Goal: Task Accomplishment & Management: Manage account settings

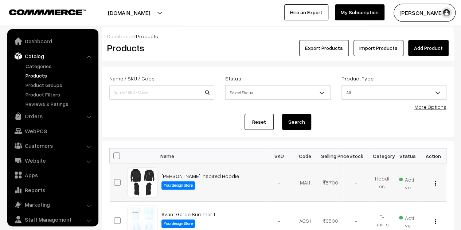
scroll to position [20, 0]
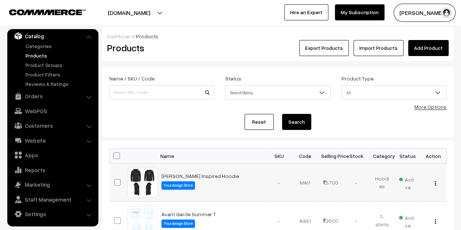
click at [435, 182] on img "button" at bounding box center [435, 183] width 1 height 5
click at [211, 128] on div "Reset Search" at bounding box center [277, 122] width 337 height 16
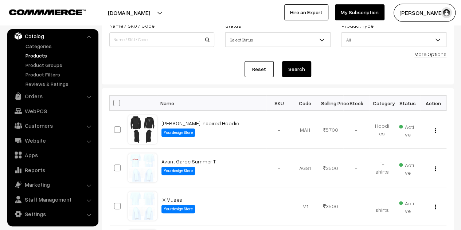
scroll to position [109, 0]
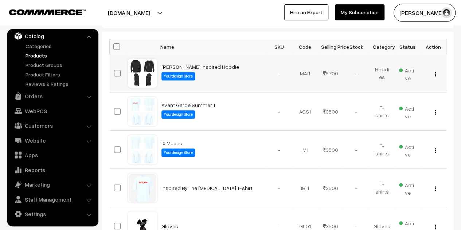
click at [436, 72] on div "View" at bounding box center [433, 74] width 17 height 8
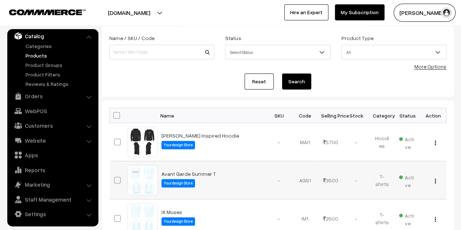
scroll to position [73, 0]
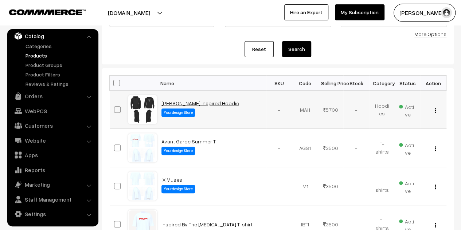
click at [184, 102] on link "[PERSON_NAME] Inspired Hoodie" at bounding box center [200, 103] width 78 height 6
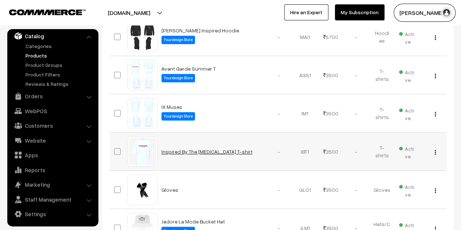
click at [204, 152] on link "Inspired By The Muse T-shirt" at bounding box center [206, 152] width 91 height 6
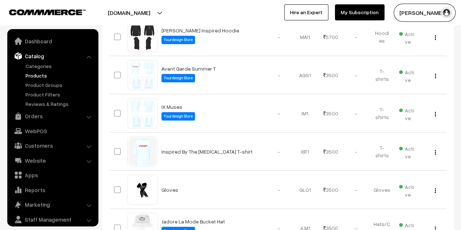
scroll to position [20, 0]
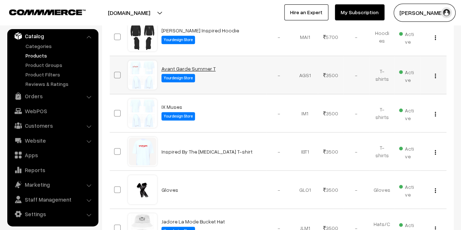
click at [190, 70] on link "Avant Garde Summer T" at bounding box center [188, 69] width 54 height 6
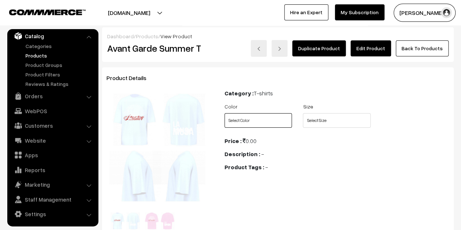
click at [241, 121] on select "Select Color White Soft Pink" at bounding box center [258, 120] width 68 height 15
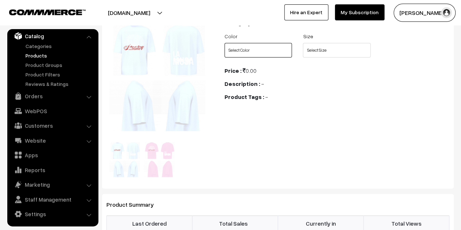
scroll to position [73, 0]
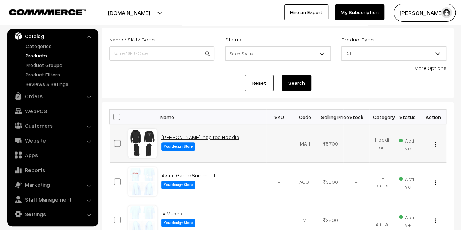
scroll to position [73, 0]
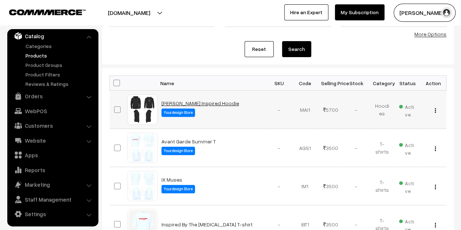
click at [192, 101] on link "Marcus Aurelius Inspired Hoodie" at bounding box center [200, 103] width 78 height 6
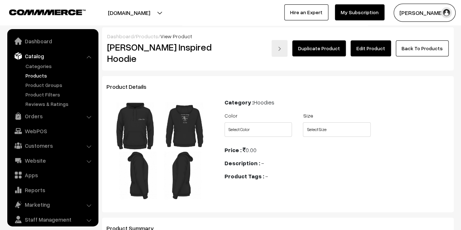
scroll to position [20, 0]
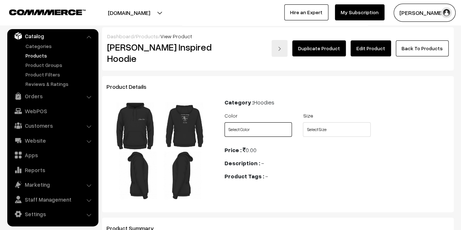
click at [275, 125] on select "Select Color Black" at bounding box center [258, 129] width 68 height 15
select select "MAI1_79J"
click at [224, 122] on select "Select Color Black" at bounding box center [258, 129] width 68 height 15
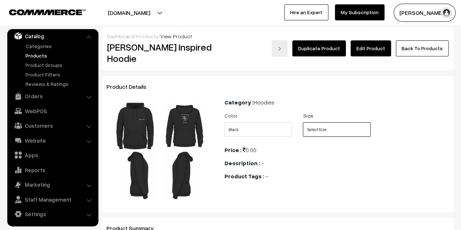
click at [364, 129] on select "Select Size S M L XL XXL" at bounding box center [337, 129] width 68 height 15
select select "MAI1_QN8"
click at [303, 122] on select "Select Size S M L XL XXL" at bounding box center [337, 129] width 68 height 15
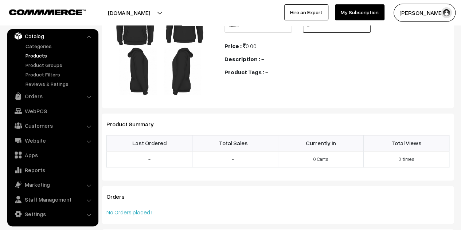
scroll to position [42, 0]
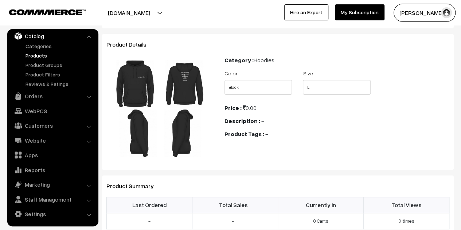
click at [281, 111] on div "Price : 0.00" at bounding box center [336, 107] width 225 height 9
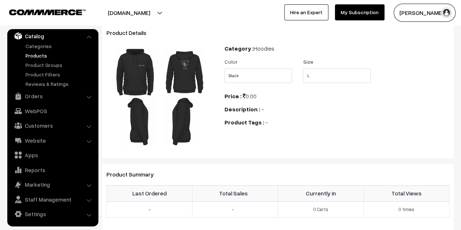
scroll to position [0, 0]
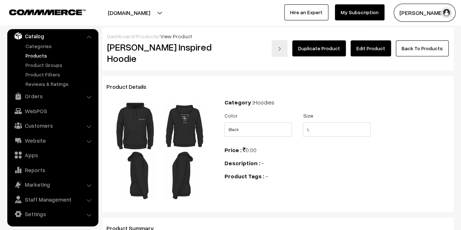
click at [368, 50] on link "Edit Product" at bounding box center [370, 48] width 40 height 16
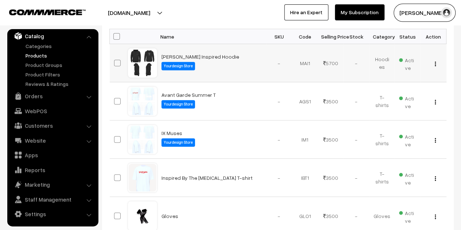
scroll to position [146, 0]
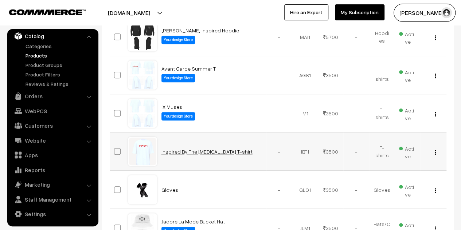
click at [204, 149] on link "Inspired By The Muse T-shirt" at bounding box center [206, 152] width 91 height 6
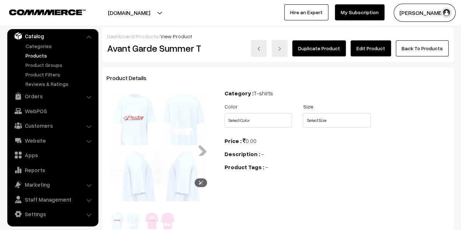
scroll to position [109, 0]
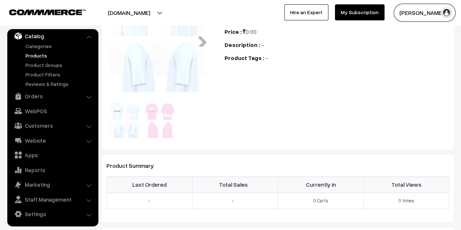
click at [170, 116] on img at bounding box center [160, 121] width 32 height 36
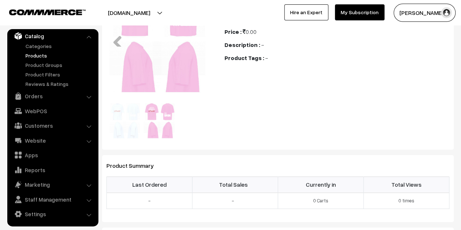
scroll to position [36, 0]
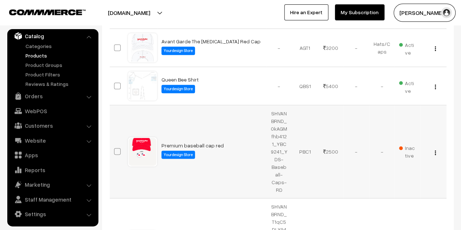
scroll to position [474, 0]
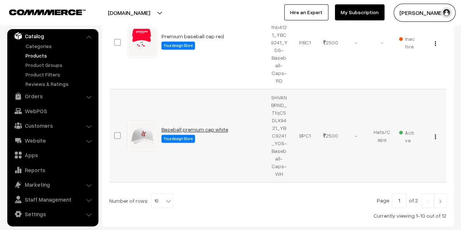
click at [199, 130] on link "Baseball premium cap white" at bounding box center [194, 129] width 67 height 6
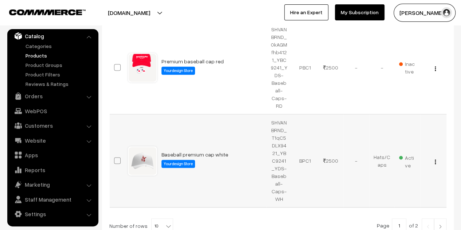
scroll to position [437, 0]
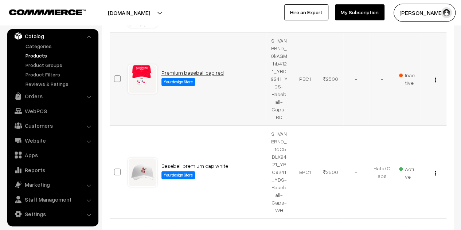
click at [201, 70] on link "Premium baseball cap red" at bounding box center [192, 73] width 62 height 6
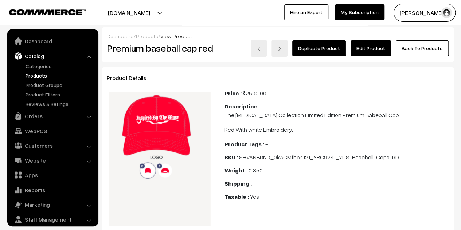
scroll to position [20, 0]
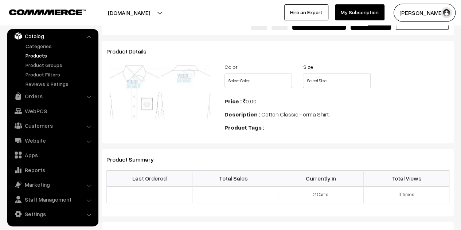
scroll to position [36, 0]
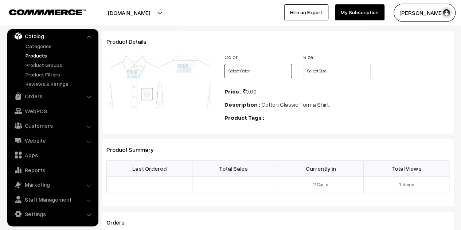
click at [278, 75] on select "Select Color White" at bounding box center [258, 71] width 68 height 15
select select "QBS1_U7X"
click at [224, 64] on select "Select Color White" at bounding box center [258, 71] width 68 height 15
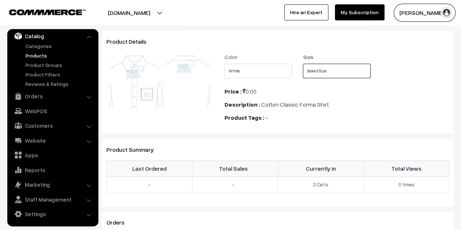
click at [331, 76] on select "Select Size S M L XL XXL 3XL XS" at bounding box center [337, 71] width 68 height 15
select select "QBS1_QHB"
click at [303, 64] on select "Select Size S M L XL XXL 3XL XS" at bounding box center [337, 71] width 68 height 15
click at [361, 97] on div "Color Select Color White Size Select Size S M L XL XXL 3XL XS Price :" at bounding box center [337, 89] width 236 height 74
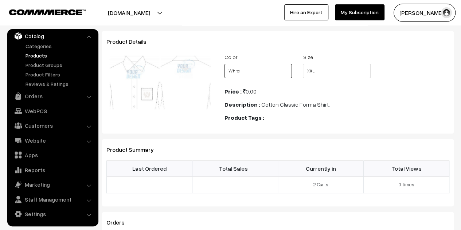
click at [277, 72] on select "Select Color White" at bounding box center [258, 71] width 68 height 15
select select "0"
click at [224, 64] on select "Select Color White" at bounding box center [258, 71] width 68 height 15
click at [322, 69] on select "Select Size S M L XL XXL 3XL XS" at bounding box center [337, 71] width 68 height 15
select select "0"
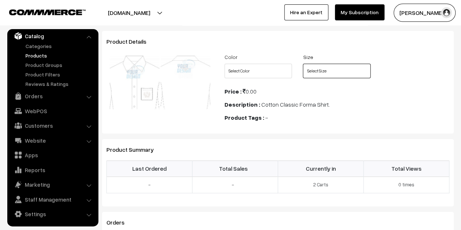
click at [303, 64] on select "Select Size S M L XL XXL 3XL XS" at bounding box center [337, 71] width 68 height 15
click at [395, 86] on div "Color Select Color White Size Select Size S M L XL XXL 3XL XS Price :" at bounding box center [337, 89] width 236 height 74
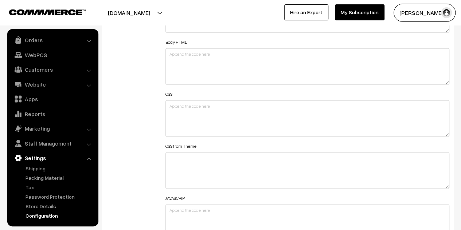
scroll to position [586, 0]
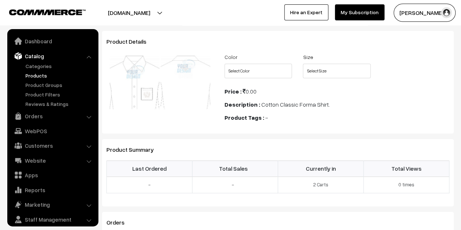
scroll to position [20, 0]
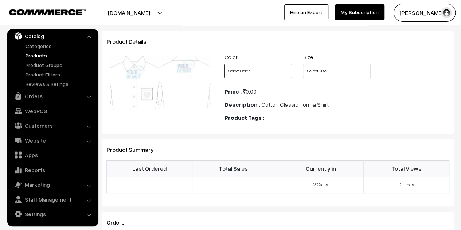
click at [249, 67] on select "Select Color White" at bounding box center [258, 71] width 68 height 15
select select "QBS1_U7X"
click at [224, 64] on select "Select Color White" at bounding box center [258, 71] width 68 height 15
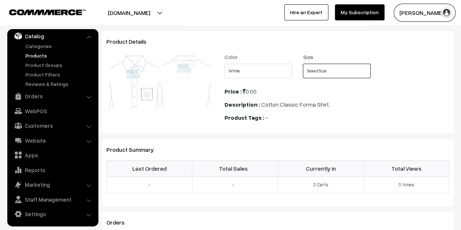
click at [334, 71] on select "Select Size S M L XL XXL 3XL XS" at bounding box center [337, 71] width 68 height 15
select select "QBS1_QHB"
click at [303, 64] on select "Select Size S M L XL XXL 3XL XS" at bounding box center [337, 71] width 68 height 15
click at [386, 105] on div "Description : Cotton Classic Forma Shirt." at bounding box center [336, 104] width 225 height 9
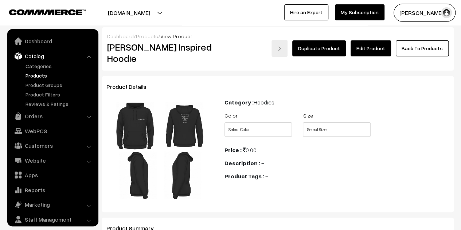
scroll to position [20, 0]
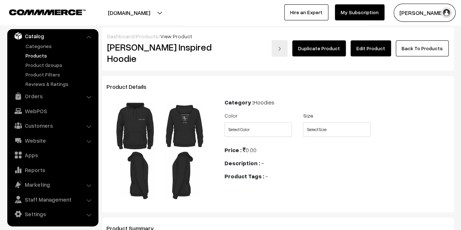
drag, startPoint x: 105, startPoint y: 48, endPoint x: 147, endPoint y: 62, distance: 44.5
click at [147, 62] on div "[PERSON_NAME] Inspired Hoodie" at bounding box center [160, 53] width 117 height 26
copy h2 "[PERSON_NAME] Inspired Hoodie"
click at [32, 52] on link "Products" at bounding box center [60, 56] width 72 height 8
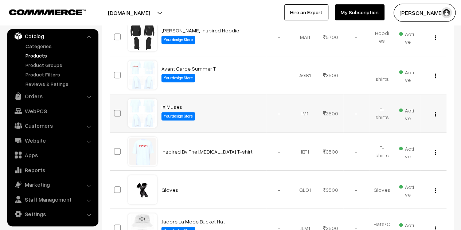
scroll to position [328, 0]
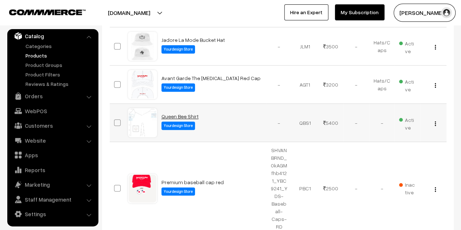
click at [187, 113] on link "Queen Bee Shirt" at bounding box center [179, 116] width 37 height 6
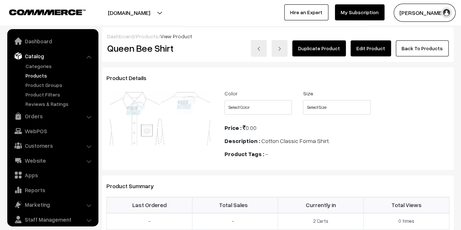
scroll to position [20, 0]
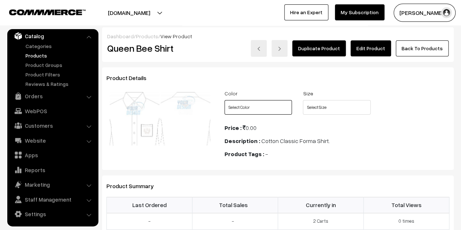
click at [251, 108] on select "Select Color White" at bounding box center [258, 107] width 68 height 15
select select "QBS1_U7X"
click at [224, 100] on select "Select Color White" at bounding box center [258, 107] width 68 height 15
click at [328, 107] on select "Select Size S M L XL XXL 3XL XS" at bounding box center [337, 107] width 68 height 15
select select "QBS1_V0T"
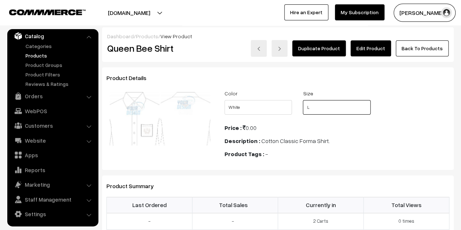
click at [303, 100] on select "Select Size S M L XL XXL 3XL XS" at bounding box center [337, 107] width 68 height 15
click at [356, 136] on div "Color Select Color White Size Select Size S M L XL XXL 3XL XS Price :" at bounding box center [337, 126] width 236 height 74
